Goal: Complete application form

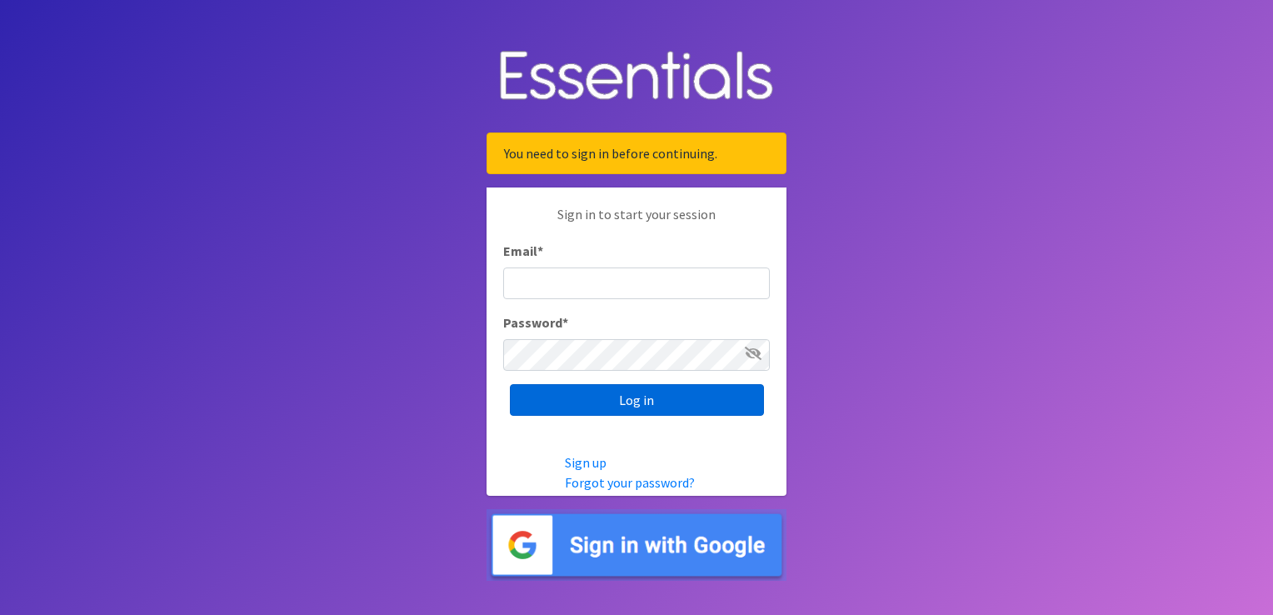
type input "[PERSON_NAME][EMAIL_ADDRESS][PERSON_NAME][DOMAIN_NAME]"
click at [629, 401] on input "Log in" at bounding box center [637, 400] width 254 height 32
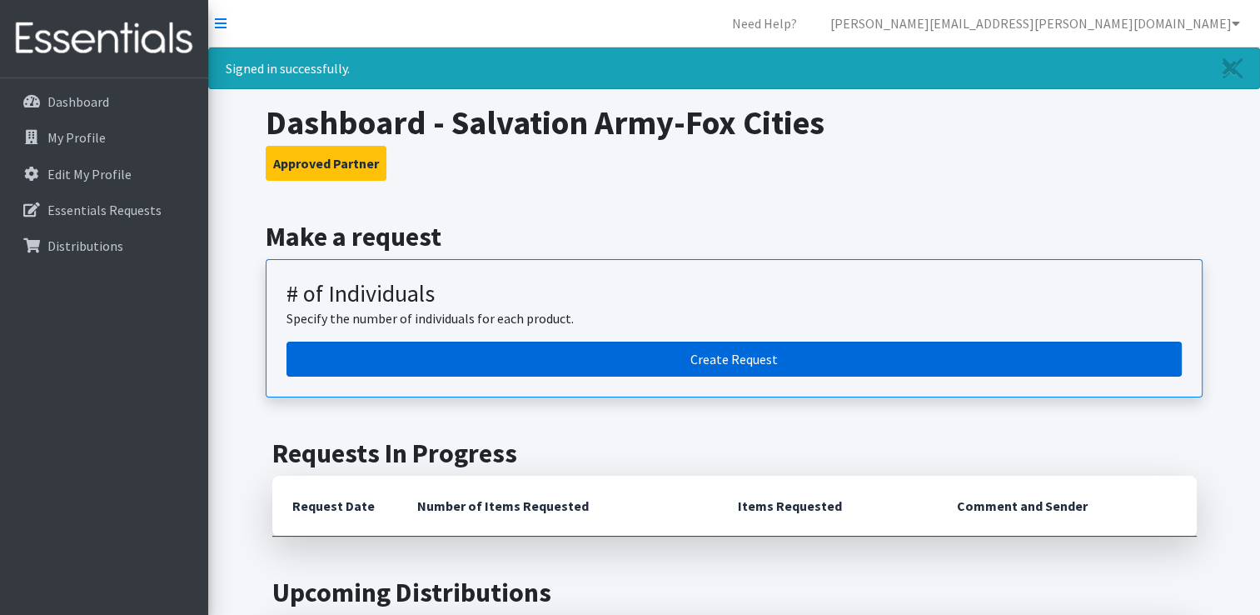
click at [739, 352] on link "Create Request" at bounding box center [734, 359] width 895 height 35
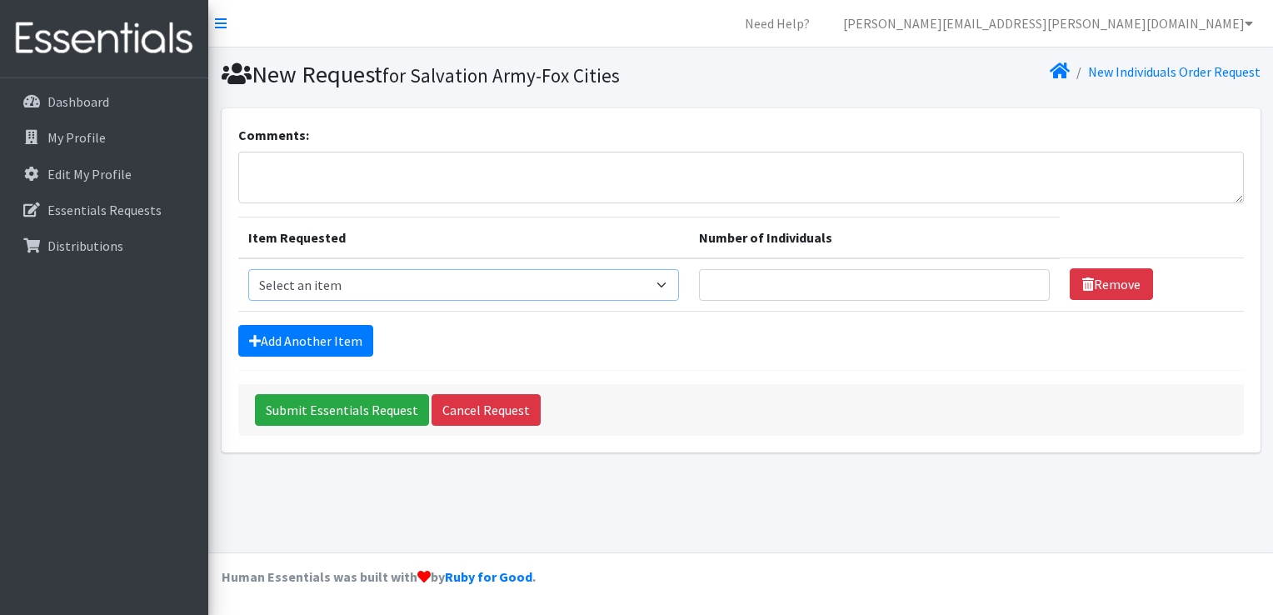
click at [534, 281] on select "Select an item (Newborn) (Preemie) (Size 1) (Size 2) (Size 3) (Size 4) (Size 5)…" at bounding box center [463, 285] width 431 height 32
select select "14491"
click at [248, 269] on select "Select an item (Newborn) (Preemie) (Size 1) (Size 2) (Size 3) (Size 4) (Size 5)…" at bounding box center [463, 285] width 431 height 32
click at [936, 282] on input "Number of Individuals" at bounding box center [875, 285] width 352 height 32
type input "25"
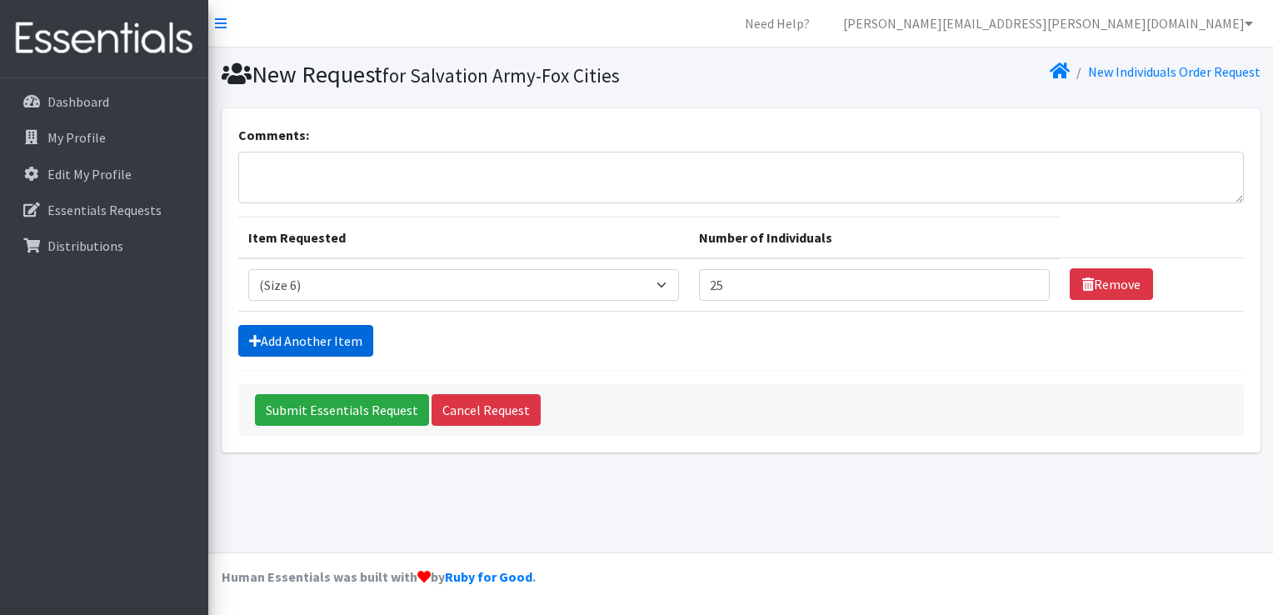
click at [357, 345] on link "Add Another Item" at bounding box center [305, 341] width 135 height 32
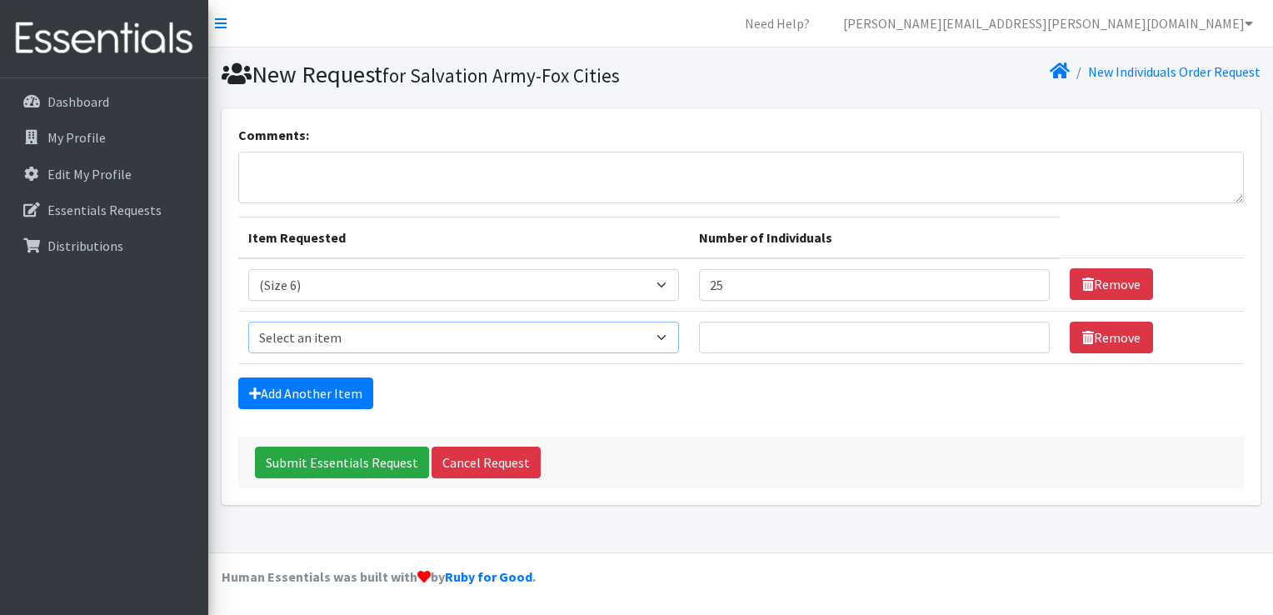
click at [535, 330] on select "Select an item (Newborn) (Preemie) (Size 1) (Size 2) (Size 3) (Size 4) (Size 5)…" at bounding box center [463, 338] width 431 height 32
select select "14488"
click at [248, 322] on select "Select an item (Newborn) (Preemie) (Size 1) (Size 2) (Size 3) (Size 4) (Size 5)…" at bounding box center [463, 338] width 431 height 32
click at [746, 338] on input "Number of Individuals" at bounding box center [875, 338] width 352 height 32
type input "25"
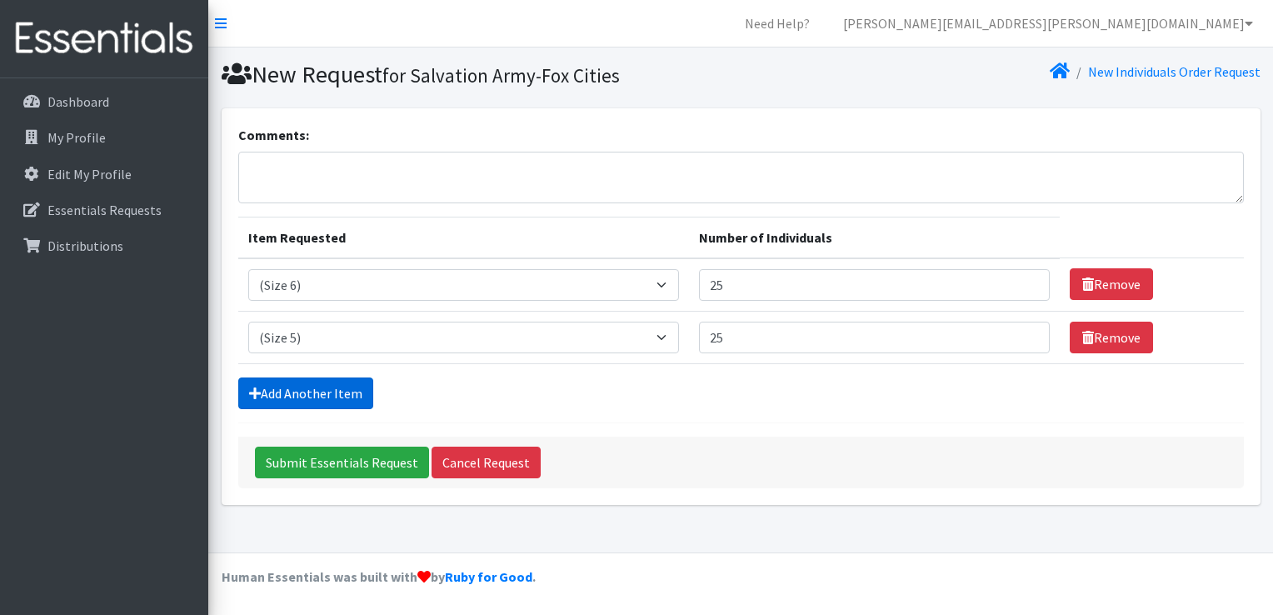
click at [346, 381] on link "Add Another Item" at bounding box center [305, 393] width 135 height 32
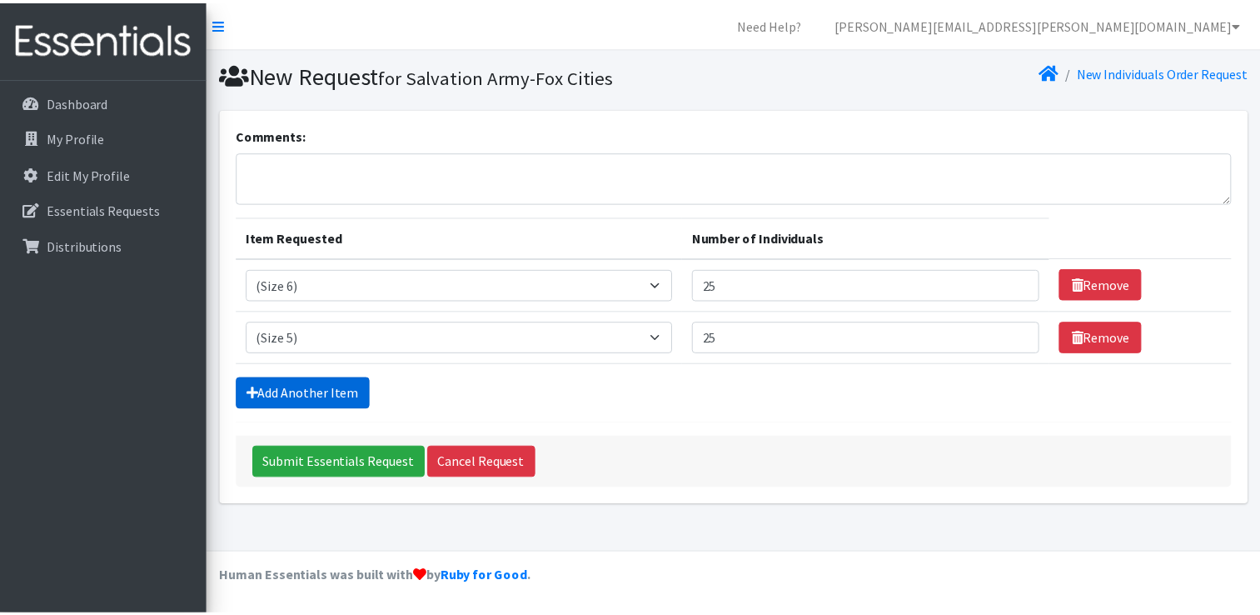
scroll to position [15, 0]
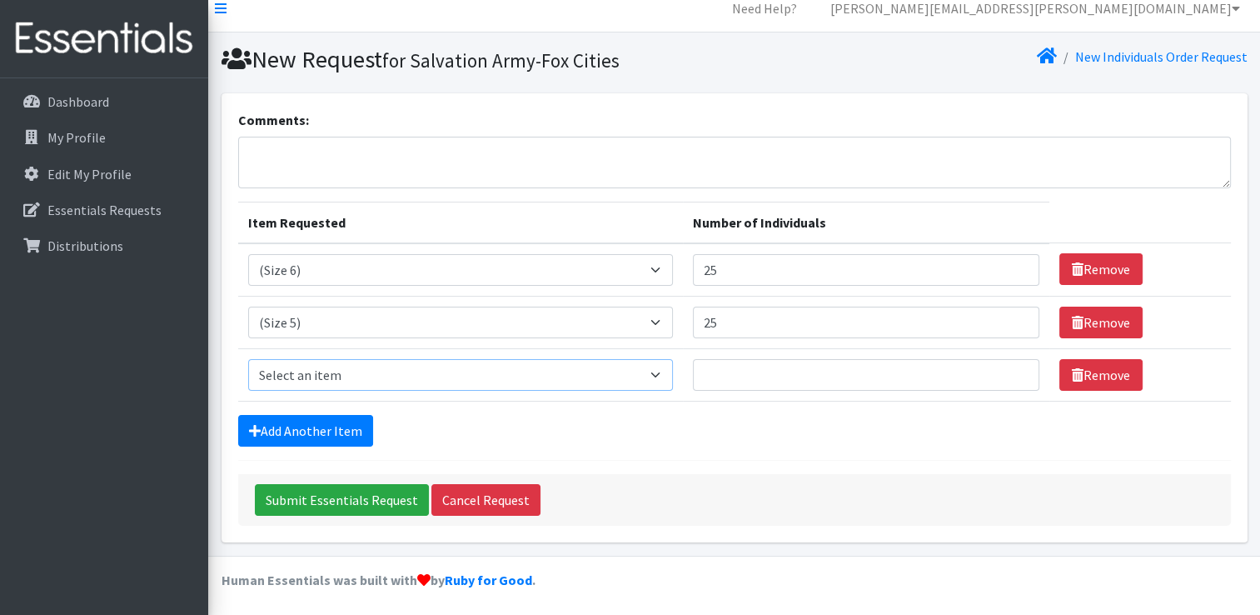
click at [560, 377] on select "Select an item (Newborn) (Preemie) (Size 1) (Size 2) (Size 3) (Size 4) (Size 5)…" at bounding box center [461, 375] width 426 height 32
select select "14494"
click at [248, 359] on select "Select an item (Newborn) (Preemie) (Size 1) (Size 2) (Size 3) (Size 4) (Size 5)…" at bounding box center [461, 375] width 426 height 32
click at [773, 375] on input "Number of Individuals" at bounding box center [866, 375] width 347 height 32
type input "25"
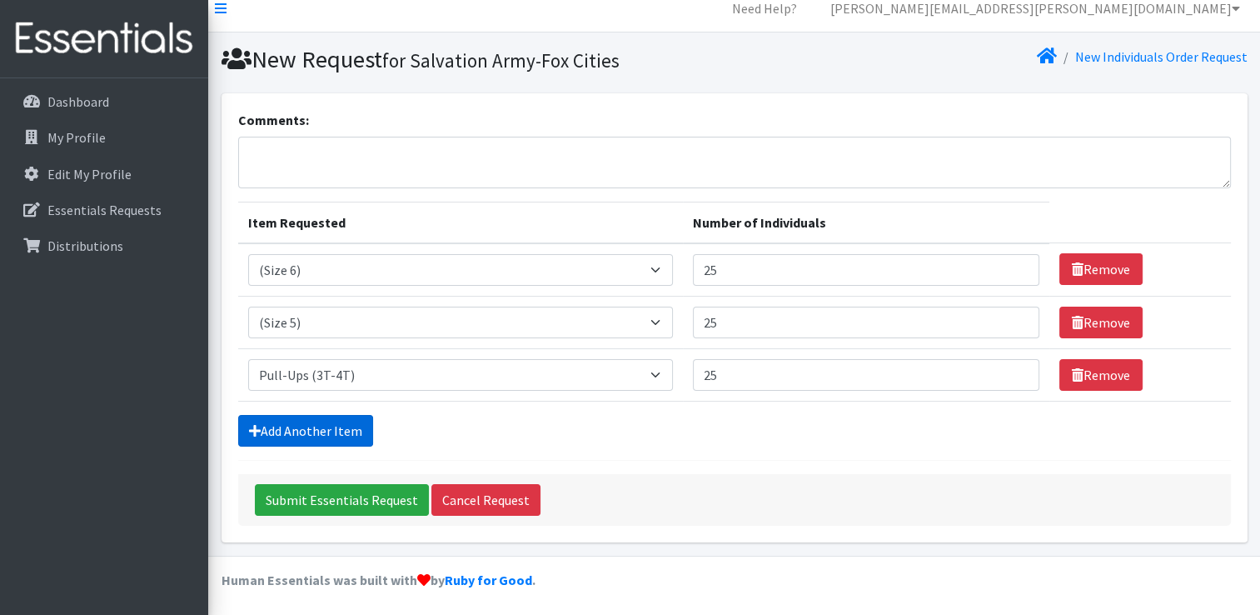
click at [302, 422] on link "Add Another Item" at bounding box center [305, 431] width 135 height 32
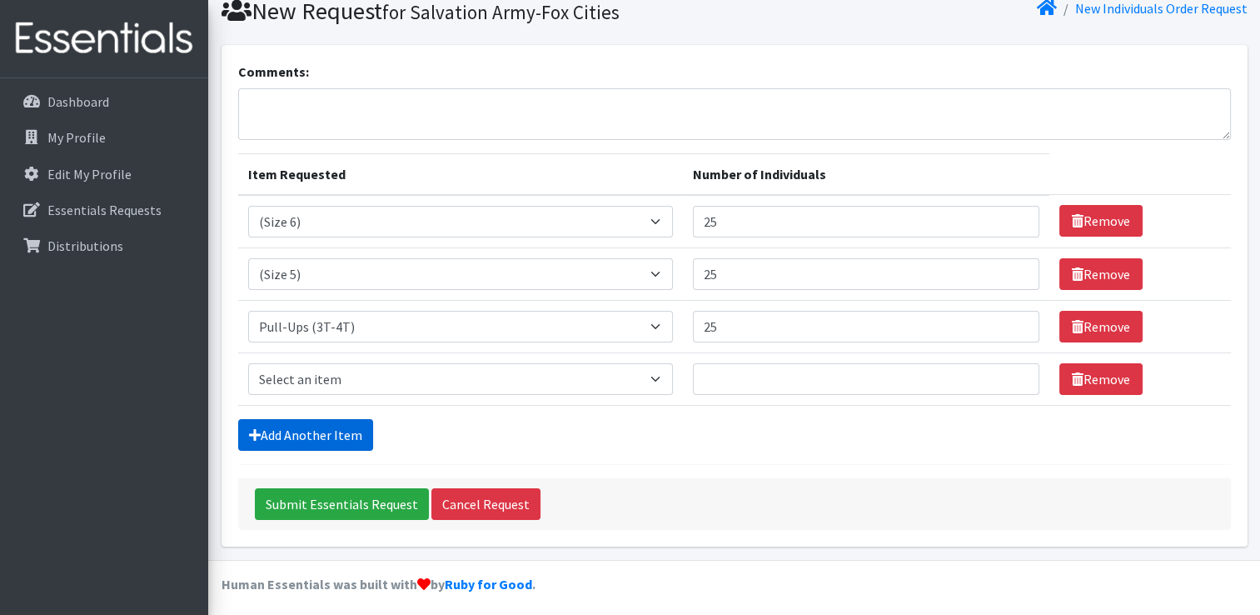
scroll to position [67, 0]
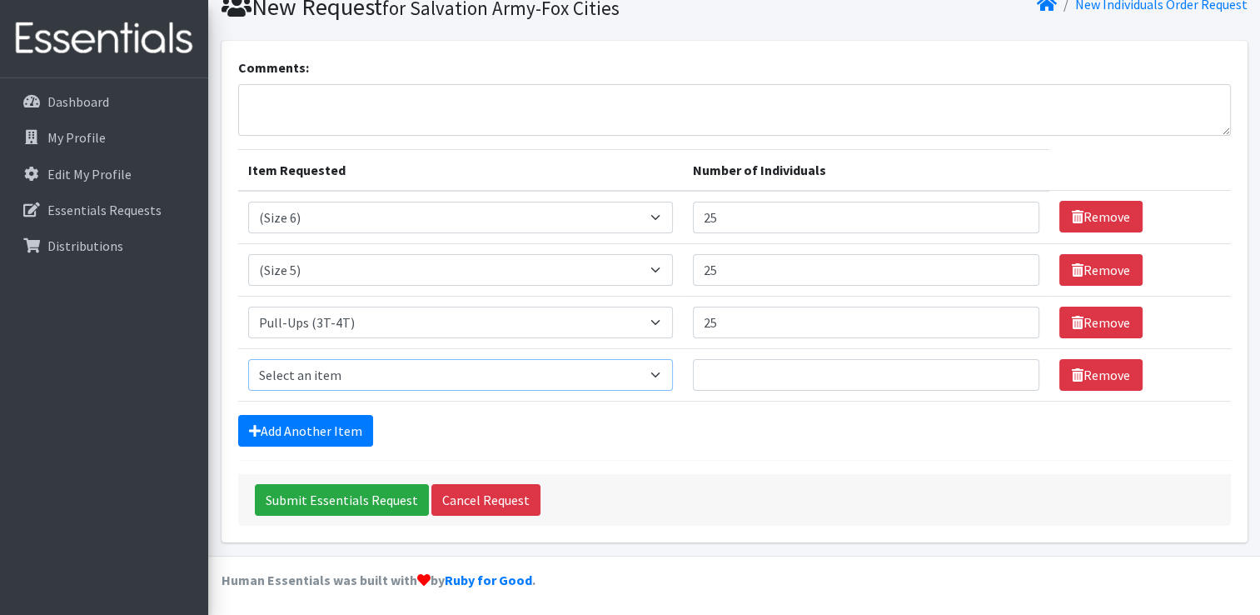
click at [427, 364] on select "Select an item (Newborn) (Preemie) (Size 1) (Size 2) (Size 3) (Size 4) (Size 5)…" at bounding box center [461, 375] width 426 height 32
select select "14511"
click at [248, 359] on select "Select an item (Newborn) (Preemie) (Size 1) (Size 2) (Size 3) (Size 4) (Size 5)…" at bounding box center [461, 375] width 426 height 32
click at [716, 379] on input "Number of Individuals" at bounding box center [866, 375] width 347 height 32
type input "25"
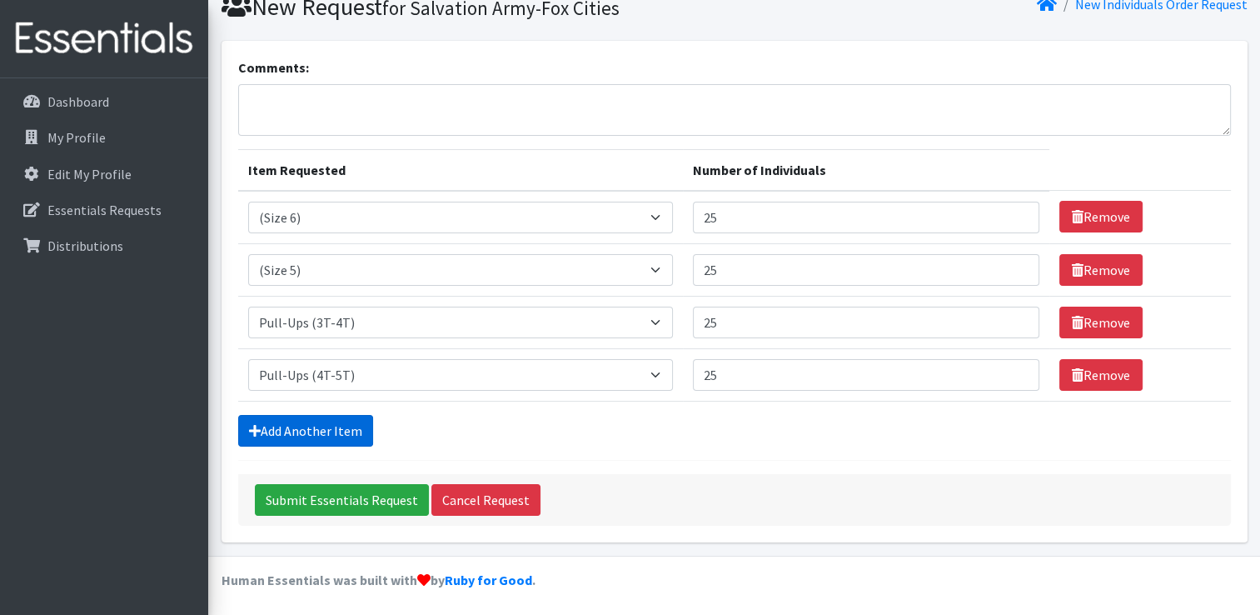
click at [347, 436] on link "Add Another Item" at bounding box center [305, 431] width 135 height 32
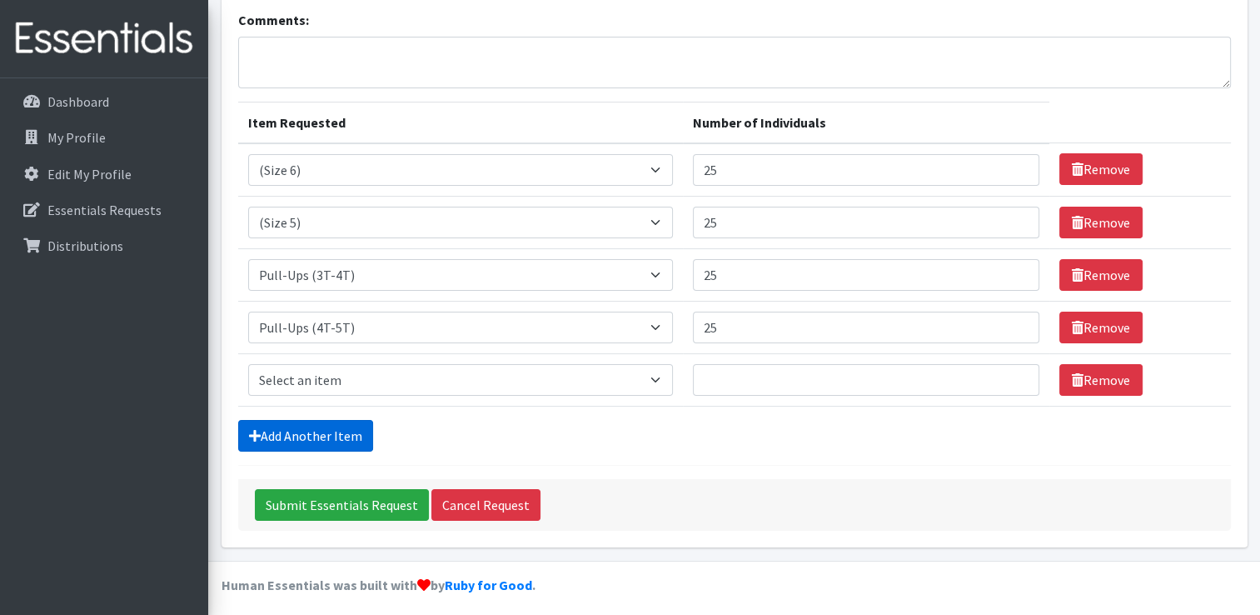
scroll to position [120, 0]
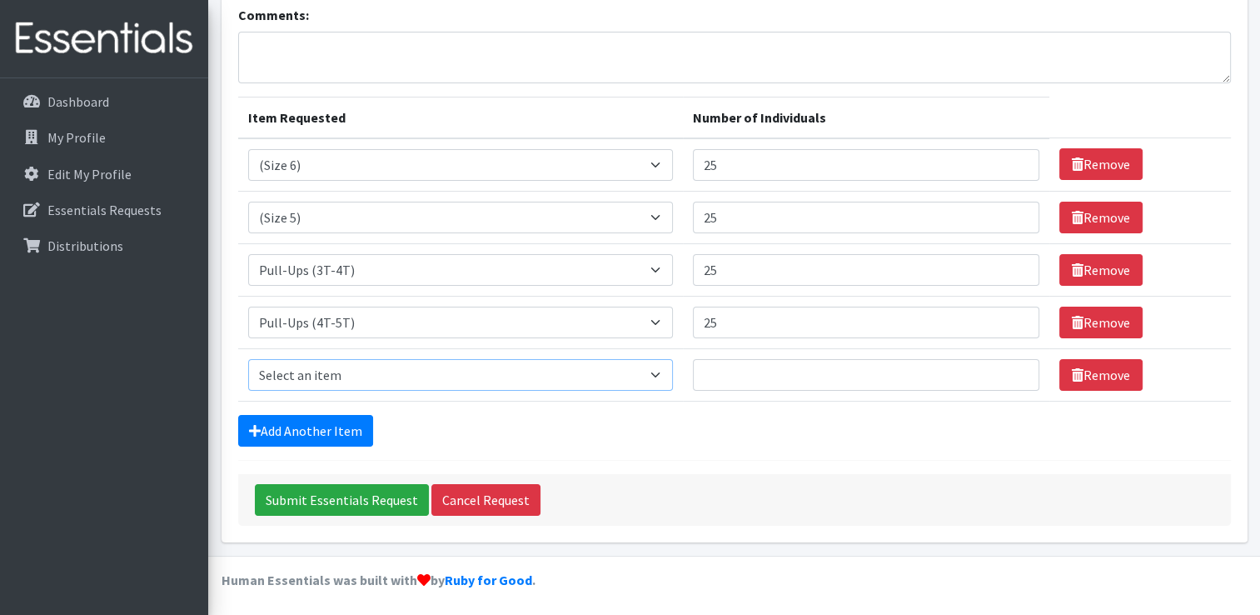
click at [350, 368] on select "Select an item (Newborn) (Preemie) (Size 1) (Size 2) (Size 3) (Size 4) (Size 5)…" at bounding box center [461, 375] width 426 height 32
select select "14512"
click at [248, 359] on select "Select an item (Newborn) (Preemie) (Size 1) (Size 2) (Size 3) (Size 4) (Size 5)…" at bounding box center [461, 375] width 426 height 32
click at [723, 384] on input "Number of Individuals" at bounding box center [866, 375] width 347 height 32
type input "15"
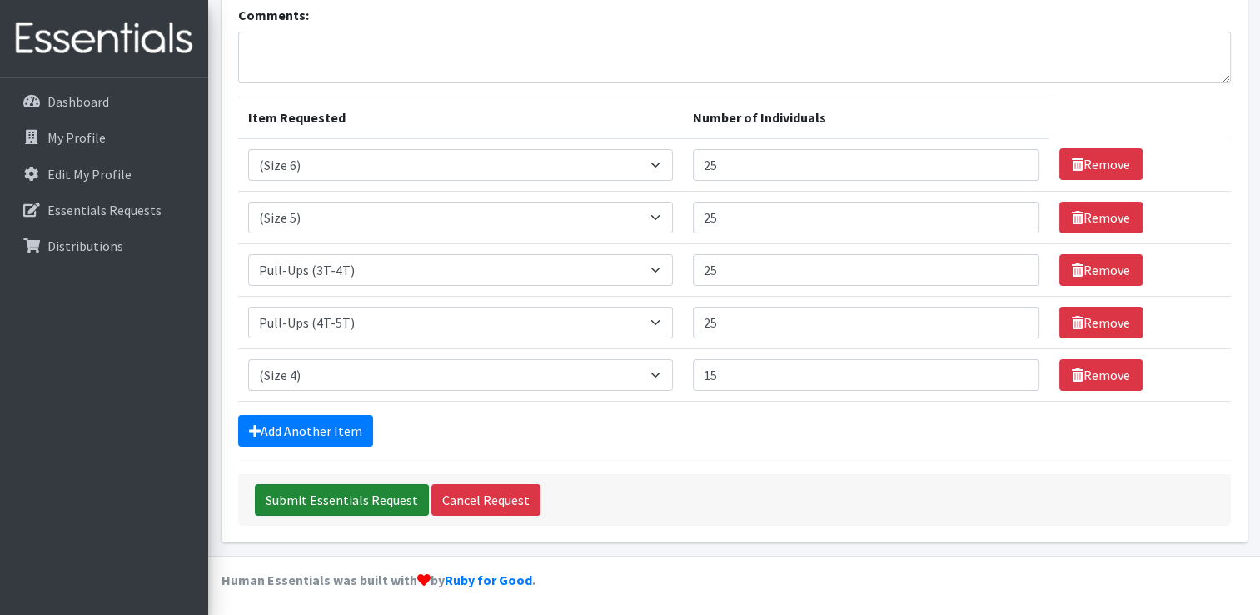
click at [363, 492] on input "Submit Essentials Request" at bounding box center [342, 500] width 174 height 32
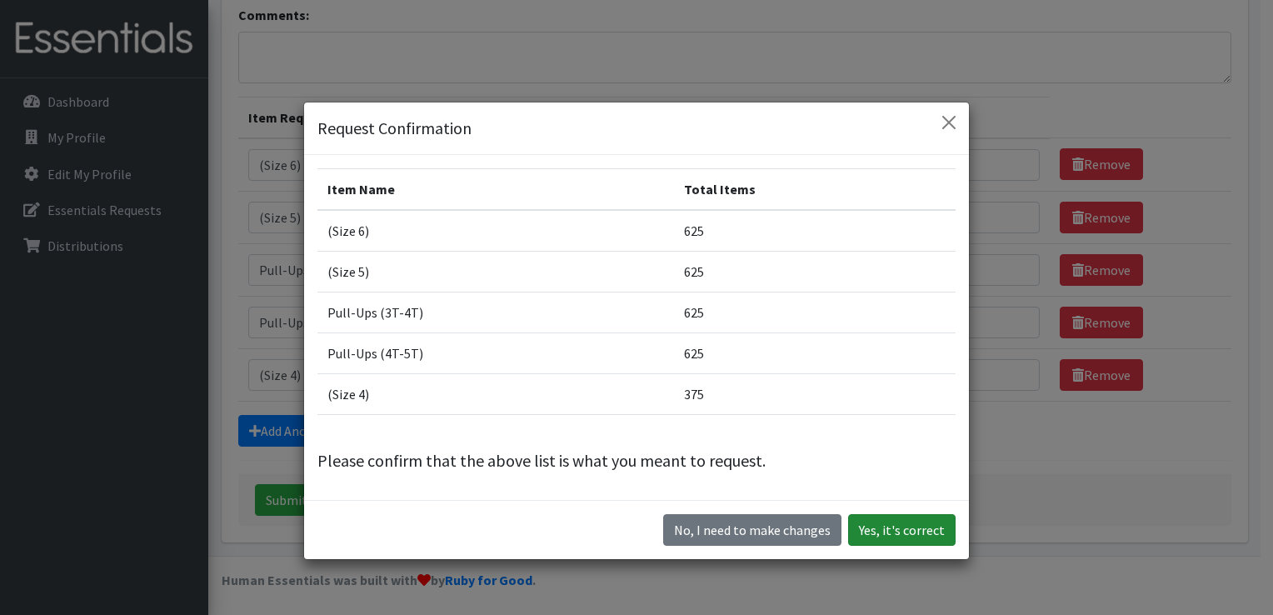
click at [878, 528] on button "Yes, it's correct" at bounding box center [901, 530] width 107 height 32
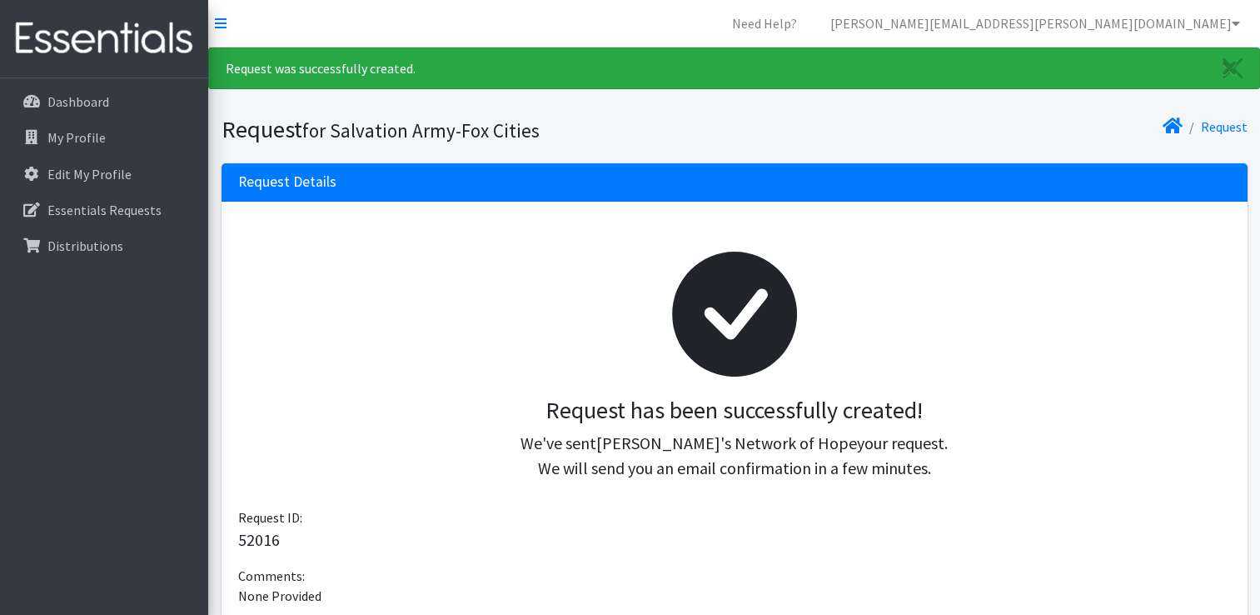
scroll to position [357, 0]
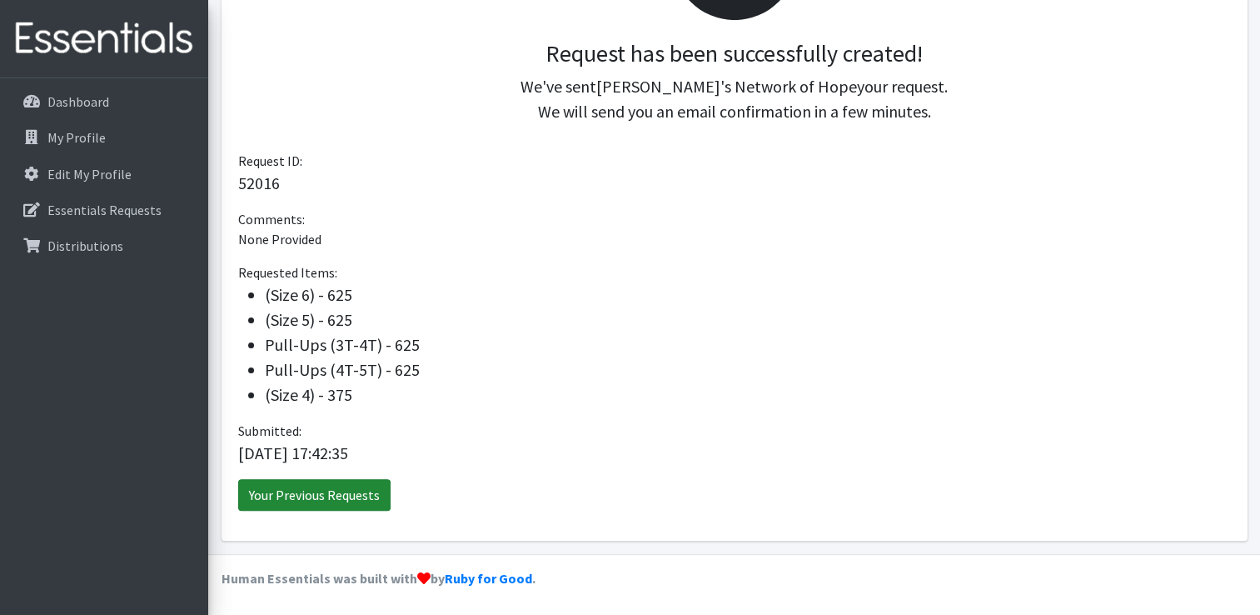
click at [362, 492] on link "Your Previous Requests" at bounding box center [314, 495] width 152 height 32
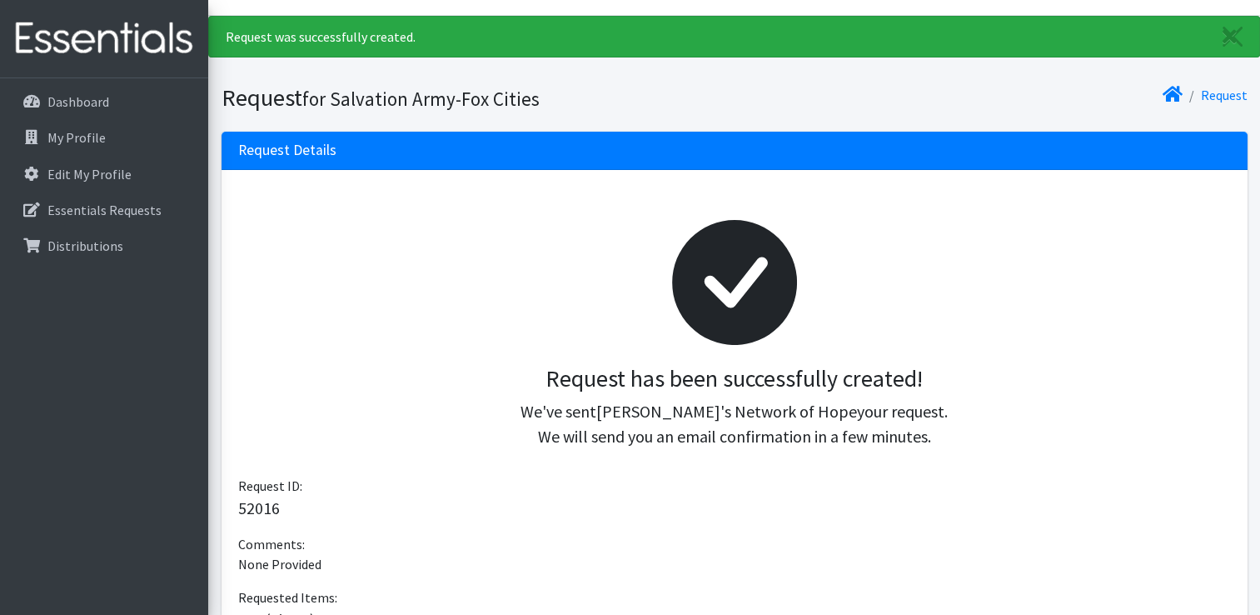
scroll to position [23, 0]
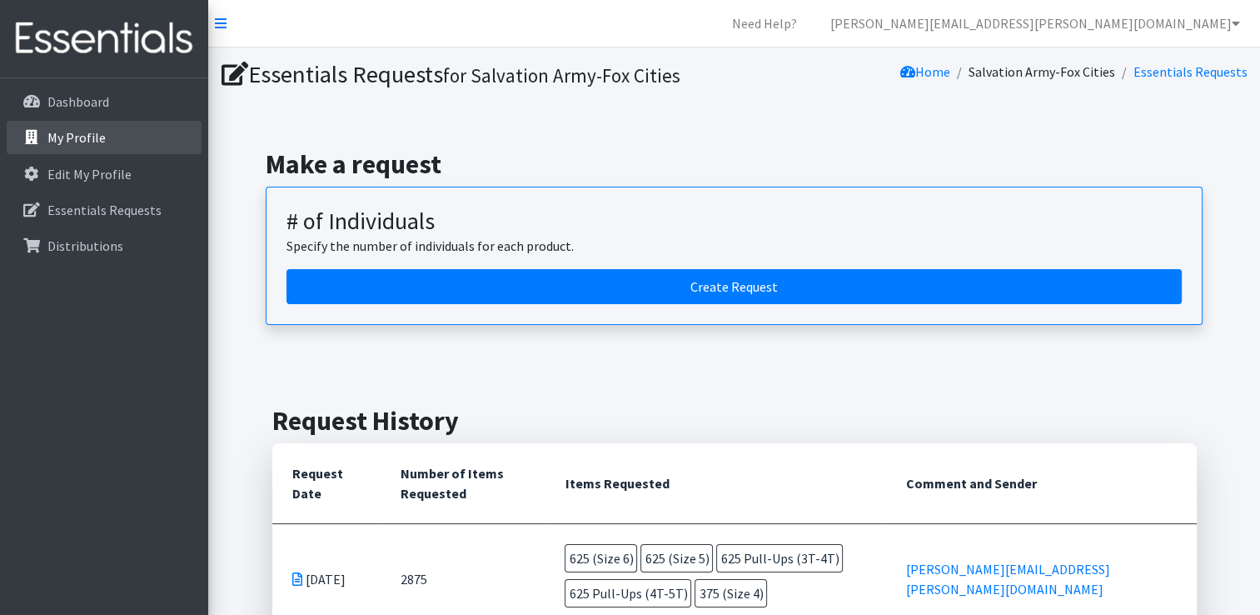
click at [127, 138] on link "My Profile" at bounding box center [104, 137] width 195 height 33
